Goal: Task Accomplishment & Management: Manage account settings

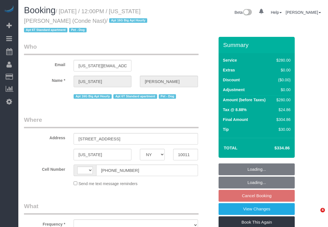
select select "NY"
select select "string:US"
select select "object:777"
select select "number:89"
select select "number:90"
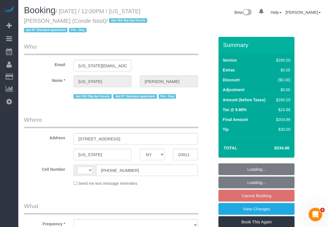
select select "number:13"
select select "number:6"
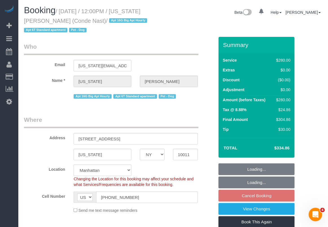
select select "string:stripe-pm_1R4ht54VGloSiKo72HDr2sM7"
select select "210"
select select "spot3"
click at [190, 18] on div "Beta 17 Your Notifications You have 0 alerts × You have 7 to charge for 09/11/2…" at bounding box center [249, 13] width 153 height 15
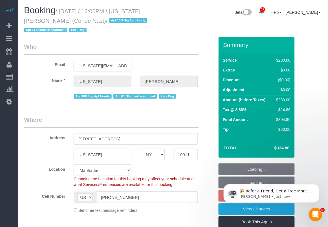
select select "object:1433"
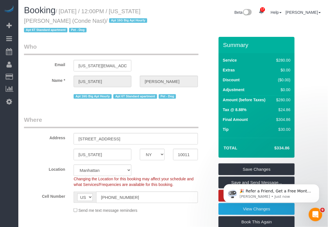
click at [173, 167] on div "Location Manhattan Austin Boston Bronx Brooklyn Charlotte Denver New Jersey Por…" at bounding box center [119, 176] width 199 height 23
click at [203, 177] on div "Location Manhattan Austin Boston Bronx Brooklyn Charlotte Denver New Jersey Por…" at bounding box center [119, 176] width 199 height 23
drag, startPoint x: 144, startPoint y: 11, endPoint x: 38, endPoint y: 21, distance: 106.6
click at [38, 21] on small "/ September 14, 2025 / 12:00PM / Virginia Smith (Conde Nast) / Apt 16G Big Apt …" at bounding box center [86, 20] width 125 height 25
copy small "Virginia Smith"
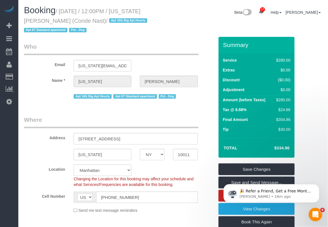
click at [166, 191] on sui-booking-location "Location Manhattan Austin Boston Bronx Brooklyn Charlotte Denver New Jersey Por…" at bounding box center [119, 189] width 190 height 49
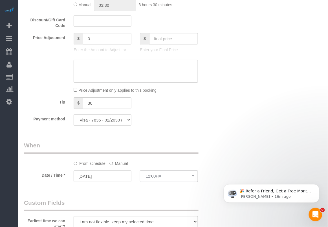
scroll to position [398, 0]
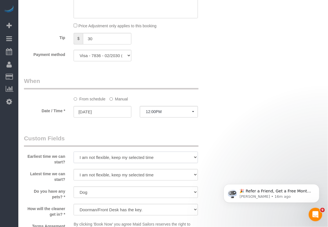
click at [163, 157] on select "I am not flexible, keep my selected time 8:00 AM 9:00 AM 10:00 AM 11:00 AM 12:0…" at bounding box center [136, 158] width 124 height 12
select select "number:60"
click at [74, 152] on select "I am not flexible, keep my selected time 8:00 AM 9:00 AM 10:00 AM 11:00 AM 12:0…" at bounding box center [136, 158] width 124 height 12
click at [161, 174] on select "I am not flexible, keep my selected time 8:00 AM 9:00 AM 10:00 AM 11:00 AM 12:0…" at bounding box center [136, 175] width 124 height 12
select select "number:73"
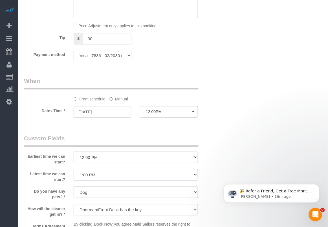
click at [74, 169] on select "I am not flexible, keep my selected time 8:00 AM 9:00 AM 10:00 AM 11:00 AM 12:0…" at bounding box center [136, 175] width 124 height 12
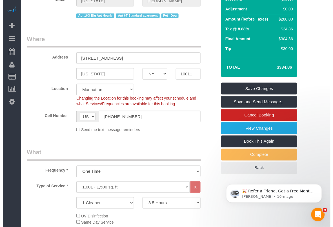
scroll to position [0, 0]
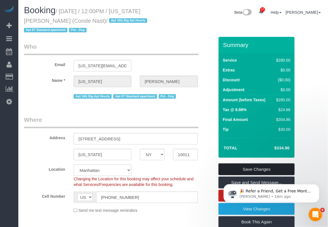
click at [258, 170] on link "Save Changes" at bounding box center [256, 170] width 76 height 12
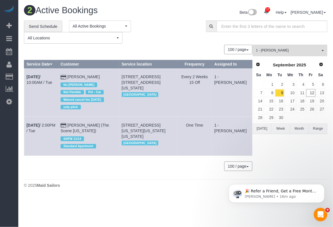
click at [162, 177] on div "0 Bookings found. We couldn't find any bookings that matched your search. Creat…" at bounding box center [138, 111] width 229 height 132
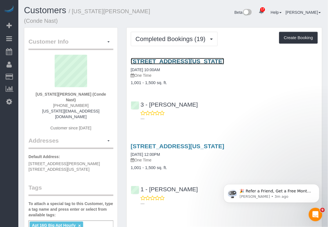
click at [177, 58] on link "[STREET_ADDRESS][US_STATE]" at bounding box center [178, 61] width 94 height 6
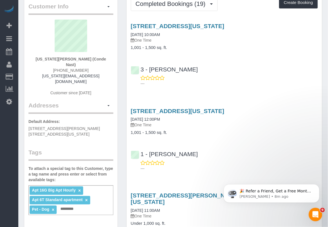
click at [269, 173] on html "🎉 Refer a Friend, Get a Free Month! 🎉 Love Automaid? Share the love! When you r…" at bounding box center [271, 191] width 113 height 39
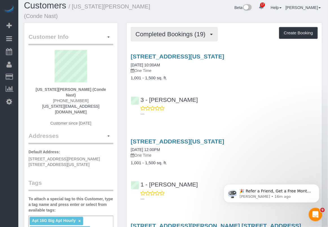
scroll to position [0, 0]
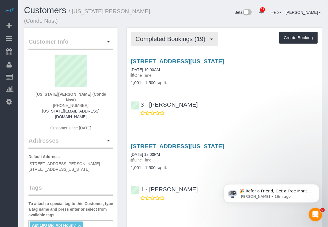
click at [172, 35] on span "Completed Bookings (19)" at bounding box center [171, 38] width 73 height 7
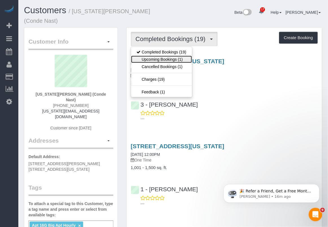
click at [169, 56] on link "Upcoming Bookings (1)" at bounding box center [161, 59] width 61 height 7
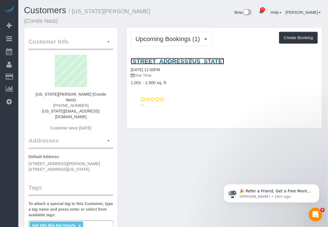
click at [170, 58] on link "535 West 23rd Street, N5p, New York, NY 10011" at bounding box center [178, 61] width 94 height 6
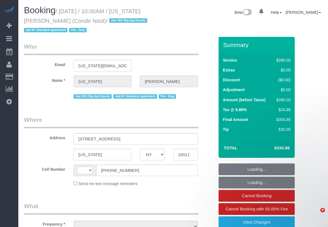
select select "NY"
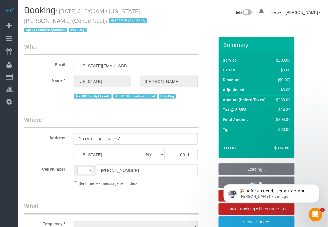
select select "string:US"
select select "object:1018"
select select "string:stripe-pm_1R4ht54VGloSiKo72HDr2sM7"
select select "210"
select select "number:58"
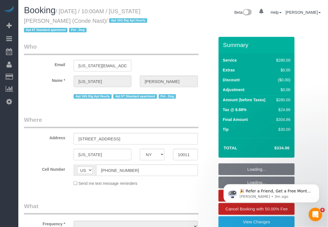
select select "number:73"
select select "number:13"
select select "number:6"
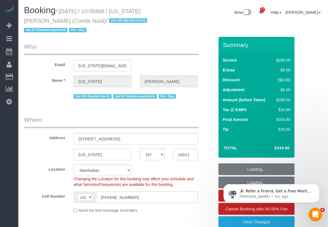
select select "object:1452"
select select "spot1"
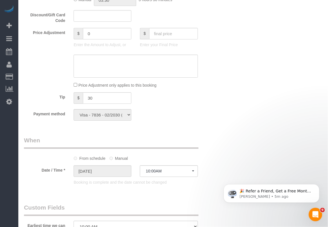
scroll to position [350, 0]
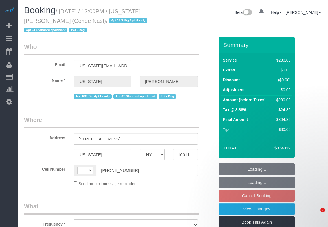
select select "NY"
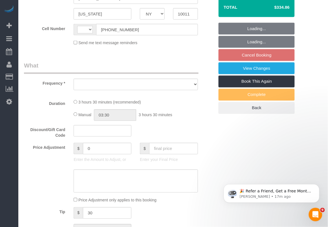
scroll to position [141, 0]
select select "string:US"
select select "object:775"
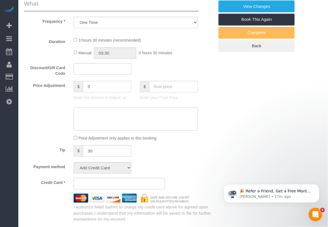
select select "string:stripe-pm_1R4ht54VGloSiKo72HDr2sM7"
select select "210"
select select "spot3"
select select "number:60"
select select "number:73"
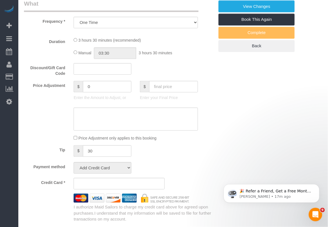
select select "number:13"
select select "number:6"
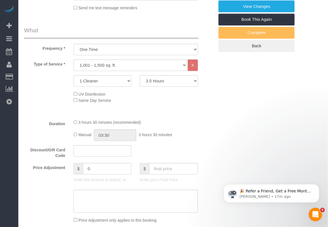
select select "object:1012"
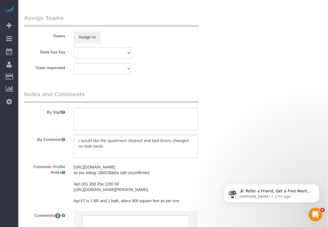
scroll to position [669, 0]
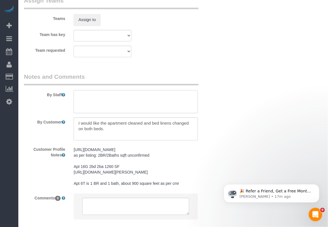
click at [117, 104] on textarea at bounding box center [136, 101] width 124 height 23
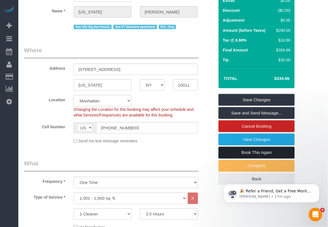
scroll to position [70, 0]
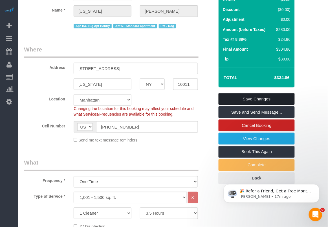
type textarea "Flex: 11:30 - 1:30"
click at [252, 97] on link "Save Changes" at bounding box center [256, 99] width 76 height 12
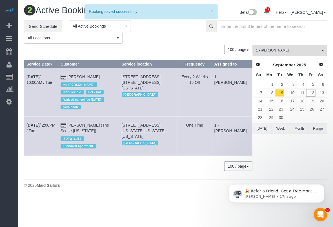
click at [165, 175] on div "0 Bookings found. We couldn't find any bookings that matched your search. Creat…" at bounding box center [138, 111] width 229 height 132
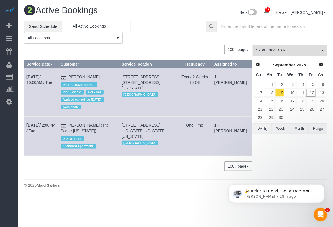
click at [160, 195] on div "2 Active Bookings Beta 17 Your Notifications You have 0 alerts × You have 7 to …" at bounding box center [175, 98] width 315 height 197
click at [126, 205] on body "17 Beta Your Notifications You have 0 alerts × You have 7 to charge for 09/11/2…" at bounding box center [166, 113] width 333 height 227
click at [125, 215] on body "17 Beta Your Notifications You have 0 alerts × You have 7 to charge for 09/11/2…" at bounding box center [166, 113] width 333 height 227
click at [257, 180] on body "🎉 Refer a Friend, Get a Free Month! 🎉 Love Automaid? Share the love! When you r…" at bounding box center [276, 192] width 108 height 35
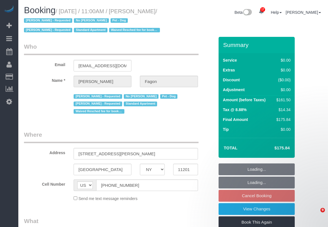
select select "NY"
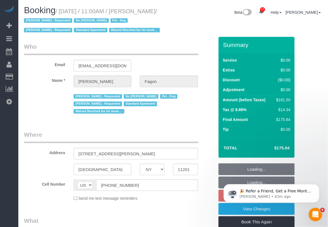
select select "object:789"
select select "string:stripe-pm_1N7MCH4VGloSiKo7X7U6WIVW"
select select "number:60"
select select "number:74"
select select "number:13"
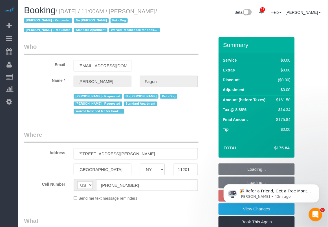
select select "number:5"
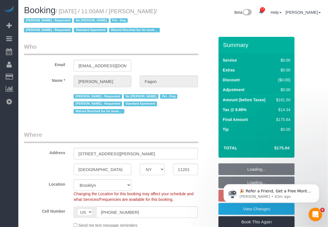
select select "object:938"
select select "1"
select select "2"
select select "spot4"
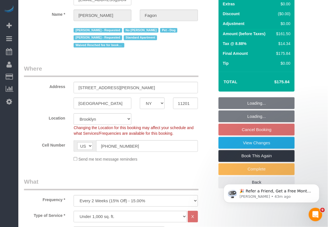
select select "1"
select select "2"
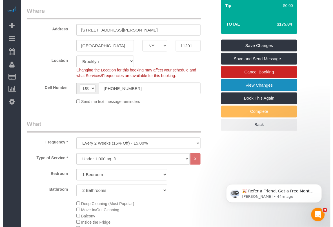
scroll to position [141, 0]
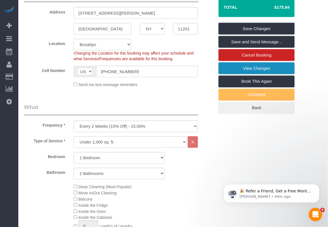
click at [252, 70] on link "View Changes" at bounding box center [256, 69] width 76 height 12
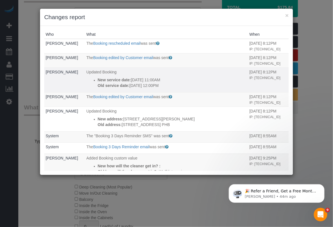
drag, startPoint x: 99, startPoint y: 91, endPoint x: 165, endPoint y: 98, distance: 66.8
click at [165, 88] on ul "New service date: 09/28/2025 11:00AM Old service date: 09/14/2025 12:00PM" at bounding box center [166, 82] width 160 height 11
copy div "New service date: [DATE] 11:00AM Old service date: [DATE] 12:00PM"
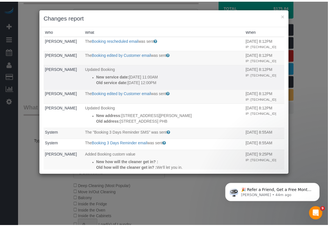
scroll to position [0, 0]
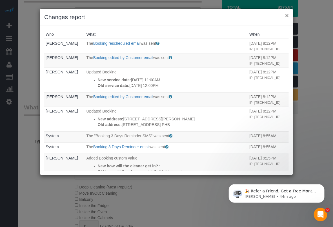
click at [286, 14] on button "×" at bounding box center [286, 15] width 3 height 6
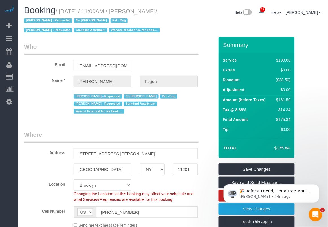
drag, startPoint x: 144, startPoint y: 10, endPoint x: 39, endPoint y: 22, distance: 105.7
click at [39, 22] on small "/ September 28, 2025 / 11:00AM / Olivia Fagon / Andrea Thomas - Requested No Wa…" at bounding box center [92, 20] width 137 height 25
copy small "[PERSON_NAME]"
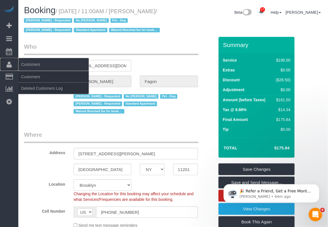
drag, startPoint x: 34, startPoint y: 48, endPoint x: 6, endPoint y: 62, distance: 30.7
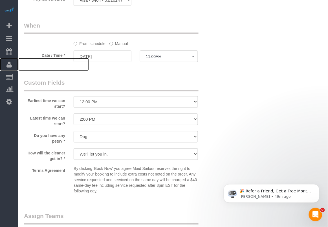
scroll to position [599, 0]
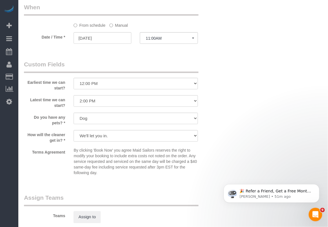
click at [159, 194] on legend "Assign Teams" at bounding box center [111, 200] width 174 height 13
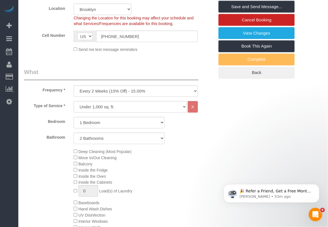
scroll to position [0, 0]
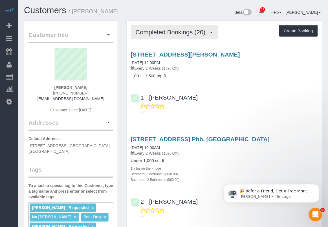
drag, startPoint x: 190, startPoint y: 37, endPoint x: 192, endPoint y: 37, distance: 2.8
click at [190, 37] on button "Completed Bookings (20)" at bounding box center [174, 32] width 87 height 14
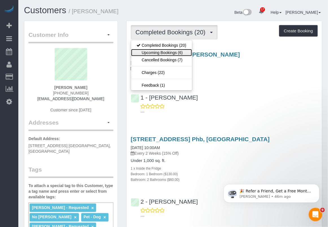
click at [181, 55] on link "Upcoming Bookings (6)" at bounding box center [161, 52] width 61 height 7
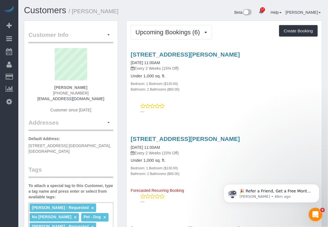
click at [196, 190] on div "[STREET_ADDRESS][PERSON_NAME] [DATE] 11:00AM Every 2 Weeks (15% Off) Under 1,00…" at bounding box center [223, 165] width 195 height 58
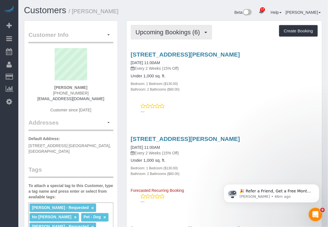
click at [192, 33] on span "Upcoming Bookings (6)" at bounding box center [168, 32] width 67 height 7
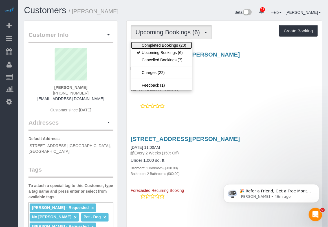
click at [169, 45] on link "Completed Bookings (20)" at bounding box center [161, 45] width 61 height 7
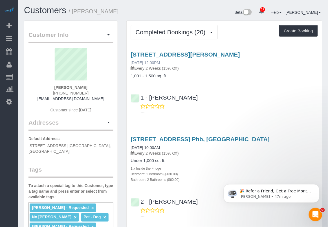
drag, startPoint x: 175, startPoint y: 61, endPoint x: 131, endPoint y: 64, distance: 43.7
click at [131, 64] on div "[STREET_ADDRESS][PERSON_NAME] [DATE] 12:00PM Every 2 Weeks (15% Off)" at bounding box center [224, 61] width 187 height 20
copy link "[DATE] 12:00PM"
drag, startPoint x: 173, startPoint y: 147, endPoint x: 127, endPoint y: 146, distance: 45.9
click at [127, 146] on div "[STREET_ADDRESS] Phb, [GEOGRAPHIC_DATA] [DATE] 10:00AM Every 2 Weeks (15% Off) …" at bounding box center [223, 159] width 195 height 46
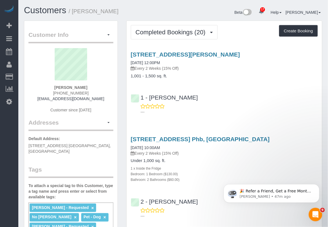
copy link "[DATE] 10:00AM"
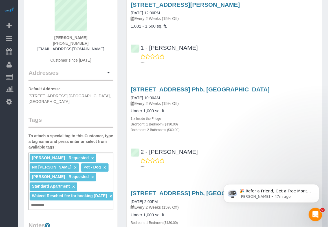
scroll to position [70, 0]
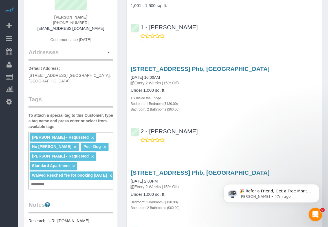
drag, startPoint x: 161, startPoint y: 182, endPoint x: 130, endPoint y: 179, distance: 31.1
click at [130, 179] on div "80 Dekalb Ave, Apt. Phb, Brooklyn, NY 11201 07/07/2025 2:00PM Every 2 Weeks (15…" at bounding box center [223, 190] width 195 height 41
copy link "07/07/2025 2:00PM"
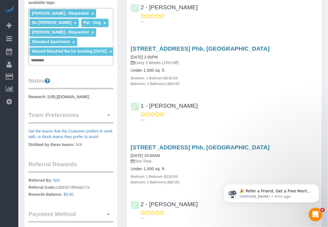
scroll to position [211, 0]
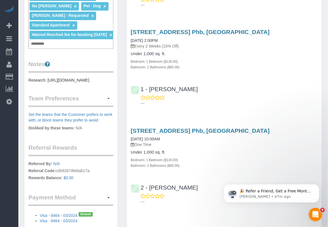
drag, startPoint x: 170, startPoint y: 141, endPoint x: 127, endPoint y: 138, distance: 42.9
click at [127, 138] on div "80 Dekalb Ave, Apt. Phb, Brooklyn, NY 11201 03/31/2025 10:00AM One Time Under 1…" at bounding box center [223, 148] width 195 height 41
copy link "03/31/2025 10:00AM"
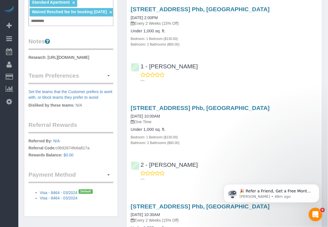
scroll to position [282, 0]
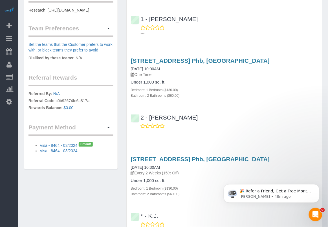
drag, startPoint x: 170, startPoint y: 165, endPoint x: 130, endPoint y: 162, distance: 40.1
click at [127, 167] on div "80 Dekalb Avenue, Apt. Phb, Brooklyn, NY 11201 01/26/2025 10:30AM Every 2 Weeks…" at bounding box center [223, 176] width 195 height 41
copy link "01/26/2025 10:30AM"
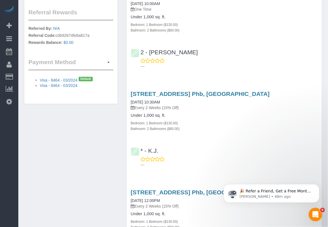
scroll to position [387, 0]
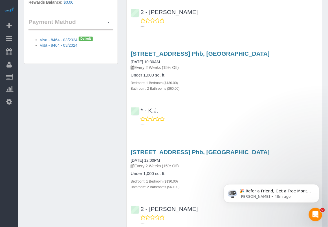
drag, startPoint x: 171, startPoint y: 156, endPoint x: 126, endPoint y: 158, distance: 45.1
click at [126, 158] on div "80 Dekalb Avenue, Apt. Phb, Brooklyn, NY 11201 01/04/2025 12:00PM Every 2 Weeks…" at bounding box center [223, 169] width 195 height 41
copy link "01/04/2025 12:00PM"
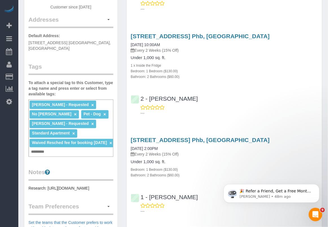
scroll to position [0, 0]
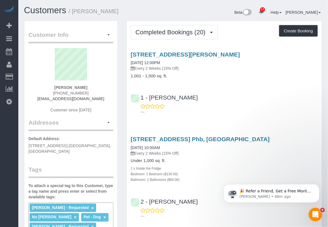
drag, startPoint x: 86, startPoint y: 86, endPoint x: 46, endPoint y: 87, distance: 39.4
click at [46, 87] on div "Olivia Fagon (202) 250-1225 ojfagon@gmail.com Customer since 2023" at bounding box center [70, 83] width 85 height 70
copy strong "[PERSON_NAME]"
click at [190, 183] on div "80 Dekalb Ave, Apt. Phb, Brooklyn, NY 11201 08/04/2025 10:00AM Every 2 Weeks (1…" at bounding box center [223, 176] width 195 height 90
click at [190, 175] on div "Bedroom: 1 Bedroom ($130.00)" at bounding box center [224, 174] width 187 height 6
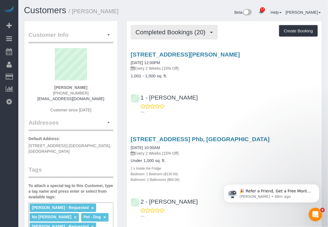
click at [176, 30] on span "Completed Bookings (20)" at bounding box center [171, 32] width 73 height 7
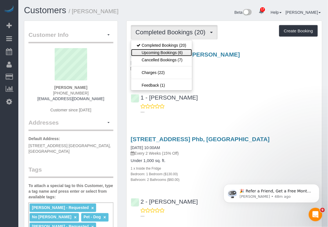
click at [163, 52] on link "Upcoming Bookings (6)" at bounding box center [161, 52] width 61 height 7
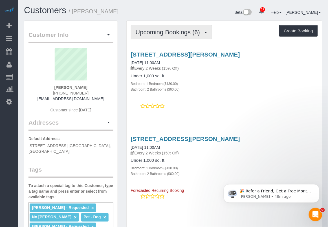
click at [166, 29] on span "Upcoming Bookings (6)" at bounding box center [168, 32] width 67 height 7
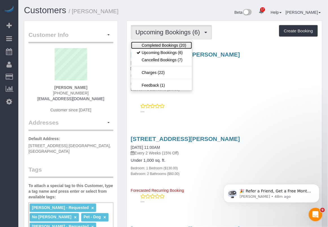
click at [173, 46] on link "Completed Bookings (20)" at bounding box center [161, 45] width 61 height 7
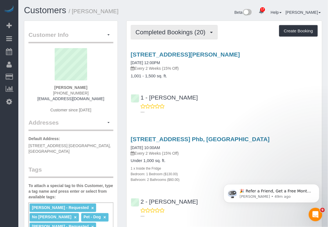
click at [160, 29] on span "Completed Bookings (20)" at bounding box center [171, 32] width 73 height 7
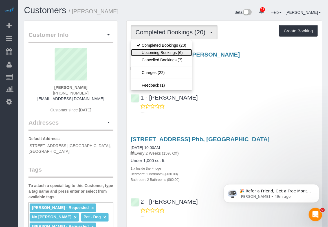
click at [156, 53] on link "Upcoming Bookings (6)" at bounding box center [161, 52] width 61 height 7
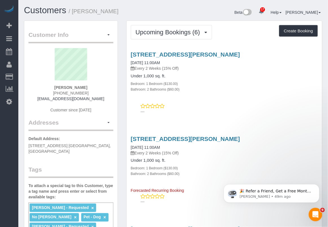
click at [192, 177] on div "30 Saint Felix Street, Apt 1a, Brooklyn, NY 11201 10/12/2025 11:00AM Every 2 We…" at bounding box center [223, 165] width 195 height 58
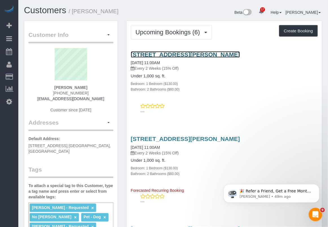
click at [168, 54] on link "30 Saint Felix Street, Apt 1a, Brooklyn, NY 11201" at bounding box center [185, 54] width 109 height 6
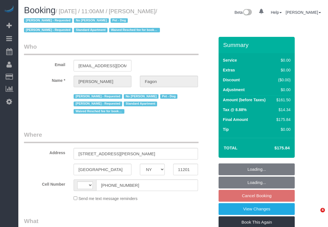
select select "NY"
select select "object:540"
select select "number:60"
select select "number:74"
select select "number:13"
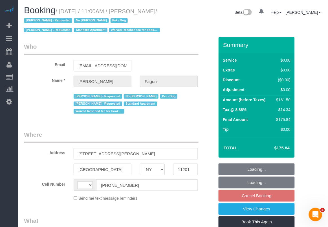
select select "number:5"
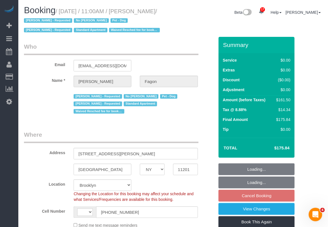
select select "object:938"
select select "string:[GEOGRAPHIC_DATA]"
select select "string:stripe-pm_1N7MCH4VGloSiKo7X7U6WIVW"
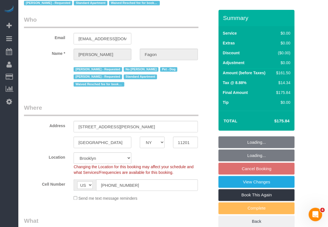
select select "spot4"
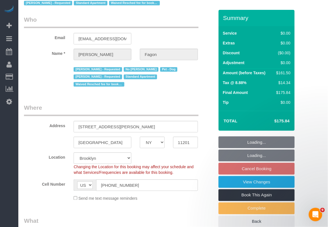
scroll to position [35, 0]
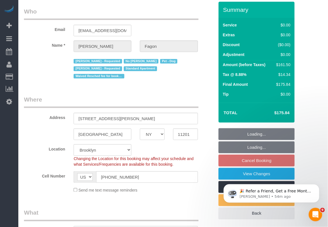
select select "1"
select select "2"
select select "1"
select select "2"
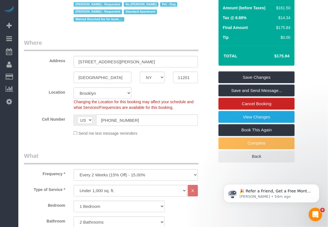
scroll to position [106, 0]
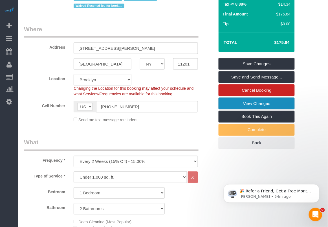
click at [234, 102] on link "View Changes" at bounding box center [256, 104] width 76 height 12
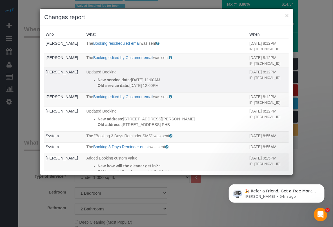
drag, startPoint x: 92, startPoint y: 90, endPoint x: 165, endPoint y: 99, distance: 73.7
click at [165, 88] on ul "New service date: [DATE] 11:00AM Old service date: [DATE] 12:00PM" at bounding box center [166, 82] width 160 height 11
copy div "New service date: [DATE] 11:00AM Old service date: [DATE] 12:00PM"
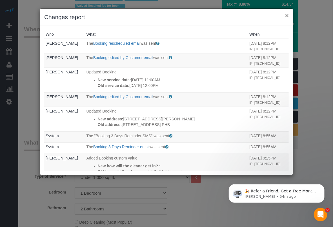
click at [287, 14] on button "×" at bounding box center [286, 15] width 3 height 6
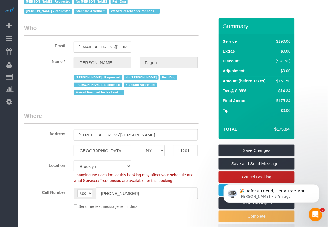
scroll to position [0, 0]
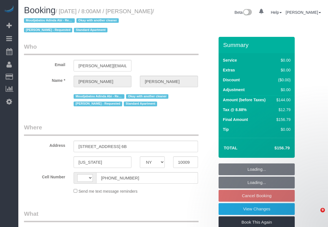
select select "NY"
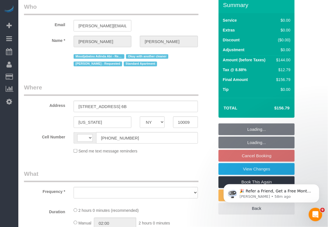
scroll to position [106, 0]
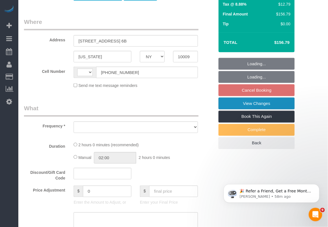
select select "string:[GEOGRAPHIC_DATA]"
select select "object:785"
select select "string:stripe-pm_1QXpfs4VGloSiKo7Lmgtq2Pm"
select select "1"
select select "number:57"
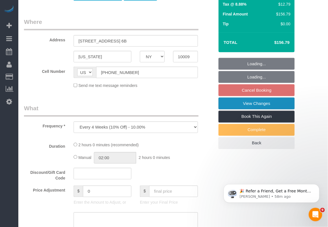
select select "number:72"
select select "number:15"
select select "number:5"
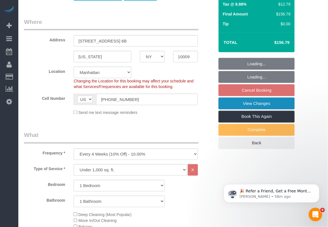
select select "spot1"
click at [241, 102] on link "View Changes" at bounding box center [256, 104] width 76 height 12
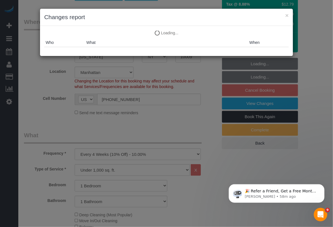
select select "object:1487"
select select "1"
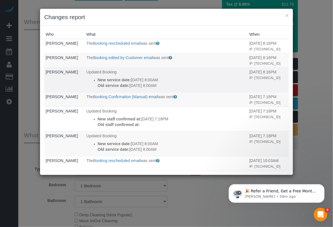
drag, startPoint x: 86, startPoint y: 95, endPoint x: 127, endPoint y: 94, distance: 40.8
click at [152, 88] on ul "New service date: [DATE] 8:00AM Old service date: [DATE] 8:00AM" at bounding box center [166, 82] width 160 height 11
drag, startPoint x: 92, startPoint y: 90, endPoint x: 161, endPoint y: 96, distance: 69.9
click at [161, 88] on ul "New service date: [DATE] 8:00AM Old service date: [DATE] 8:00AM" at bounding box center [166, 82] width 160 height 11
copy div "New service date: [DATE] 8:00AM Old service date: [DATE] 8:00AM"
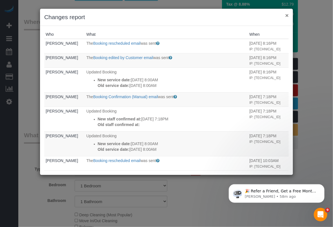
click at [286, 13] on button "×" at bounding box center [286, 15] width 3 height 6
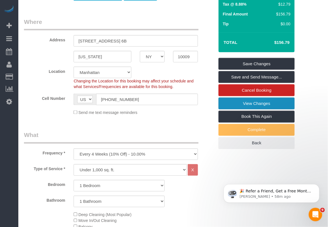
scroll to position [0, 0]
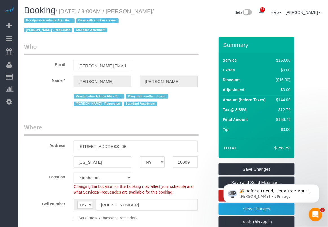
drag, startPoint x: 142, startPoint y: 12, endPoint x: 46, endPoint y: 22, distance: 96.3
click at [46, 22] on small "/ [DATE] / 8:00AM / [PERSON_NAME] / [PERSON_NAME] - Requested Okay with another…" at bounding box center [89, 20] width 130 height 25
copy small "[PERSON_NAME]"
click at [189, 186] on span "Changing the Location for this booking may affect your schedule and what Servic…" at bounding box center [134, 189] width 120 height 10
click at [208, 188] on div "Location Manhattan Austin Boston Bronx Brooklyn Charlotte Denver New Jersey Por…" at bounding box center [119, 183] width 199 height 23
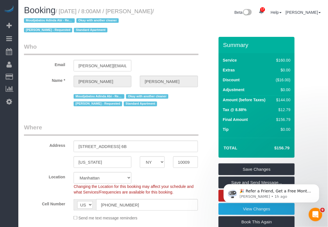
click at [204, 181] on div "Location Manhattan Austin Boston Bronx Brooklyn Charlotte Denver New Jersey Por…" at bounding box center [119, 183] width 199 height 23
drag, startPoint x: 142, startPoint y: 12, endPoint x: 46, endPoint y: 24, distance: 96.6
click at [46, 24] on small "/ September 17, 2025 / 8:00AM / Glennis Meagher / Moudjabatou Adinda Abi - Requ…" at bounding box center [89, 20] width 130 height 25
copy small "Glennis Meagher"
click at [165, 26] on h1 "Booking / September 17, 2025 / 8:00AM / Glennis Meagher / Moudjabatou Adinda Ab…" at bounding box center [96, 20] width 145 height 29
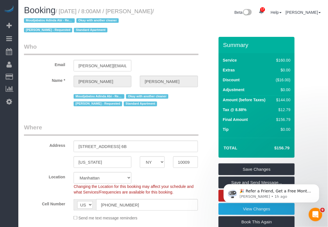
drag, startPoint x: 141, startPoint y: 13, endPoint x: 46, endPoint y: 22, distance: 95.3
click at [46, 21] on small "/ September 17, 2025 / 8:00AM / Glennis Meagher / Moudjabatou Adinda Abi - Requ…" at bounding box center [89, 20] width 130 height 25
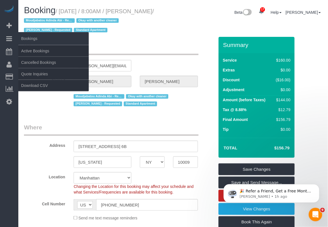
copy small "Glennis Meagher"
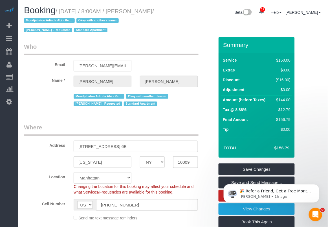
click at [192, 174] on div "Location Manhattan Austin Boston Bronx Brooklyn Charlotte Denver New Jersey Por…" at bounding box center [119, 183] width 199 height 23
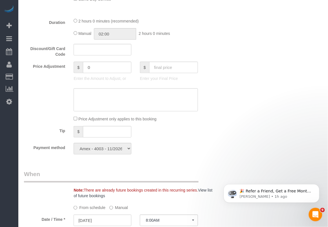
scroll to position [422, 0]
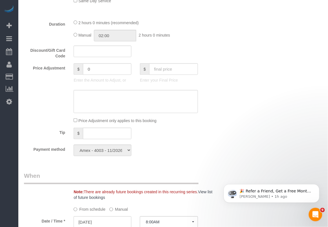
click at [160, 175] on legend "When" at bounding box center [111, 178] width 174 height 13
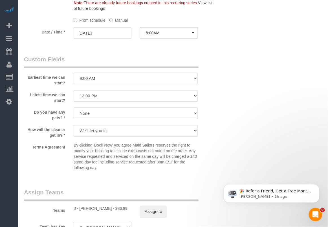
scroll to position [669, 0]
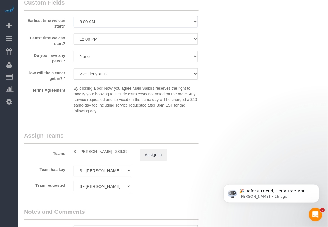
click at [179, 19] on select "I am not flexible, keep my selected time 8:00 AM 9:00 AM 10:00 AM 11:00 AM 12:0…" at bounding box center [136, 22] width 124 height 12
select select "number:56"
click at [74, 16] on select "I am not flexible, keep my selected time 8:00 AM 9:00 AM 10:00 AM 11:00 AM 12:0…" at bounding box center [136, 22] width 124 height 12
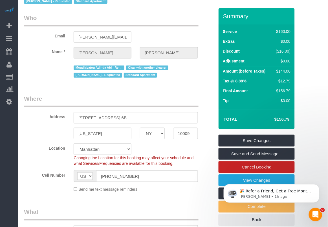
scroll to position [0, 0]
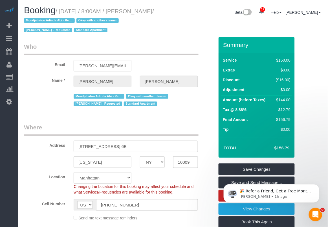
click at [254, 169] on div "🎉 Refer a Friend, Get a Free Month! 🎉 Love Automaid? Share the love! When you r…" at bounding box center [271, 167] width 104 height 70
click at [207, 169] on fieldset "Where Address 325 East 8th Street, Apt. 6B New York AK AL AR AZ CA CO CT DC DE …" at bounding box center [119, 174] width 190 height 102
drag, startPoint x: 199, startPoint y: 180, endPoint x: 247, endPoint y: 164, distance: 50.4
click at [201, 179] on div "Location Manhattan Austin Boston Bronx Brooklyn Charlotte Denver New Jersey Por…" at bounding box center [119, 183] width 199 height 23
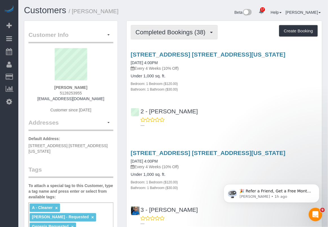
click at [161, 28] on button "Completed Bookings (38)" at bounding box center [174, 32] width 87 height 14
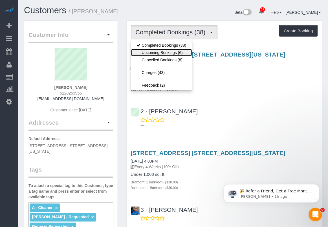
click at [170, 51] on link "Upcoming Bookings (6)" at bounding box center [161, 52] width 61 height 7
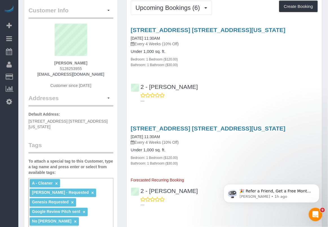
scroll to position [35, 0]
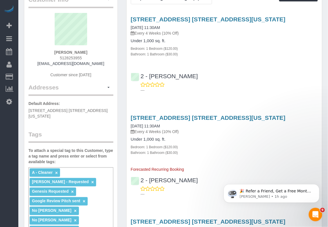
click at [205, 177] on div "2 - [PERSON_NAME] ---" at bounding box center [223, 184] width 195 height 25
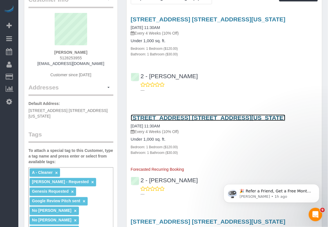
click at [199, 117] on link "[STREET_ADDRESS] [STREET_ADDRESS][US_STATE]" at bounding box center [208, 118] width 155 height 6
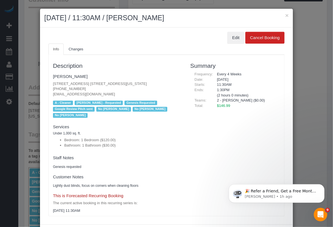
drag, startPoint x: 187, startPoint y: 15, endPoint x: 39, endPoint y: 18, distance: 147.9
click at [40, 18] on div "× [DATE] / 11:30AM / [PERSON_NAME]" at bounding box center [166, 18] width 253 height 19
copy h2 "[DATE] / 11:30AM / [PERSON_NAME]"
click at [170, 192] on fieldset "This is Forecasted Recurring Booking The current active booking in this recurri…" at bounding box center [117, 202] width 129 height 22
click at [286, 14] on div "× [DATE] / 11:30AM / [PERSON_NAME]" at bounding box center [166, 18] width 253 height 19
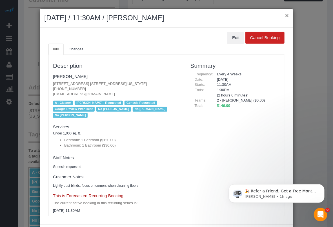
click at [285, 15] on button "×" at bounding box center [286, 15] width 3 height 6
